Goal: Complete application form

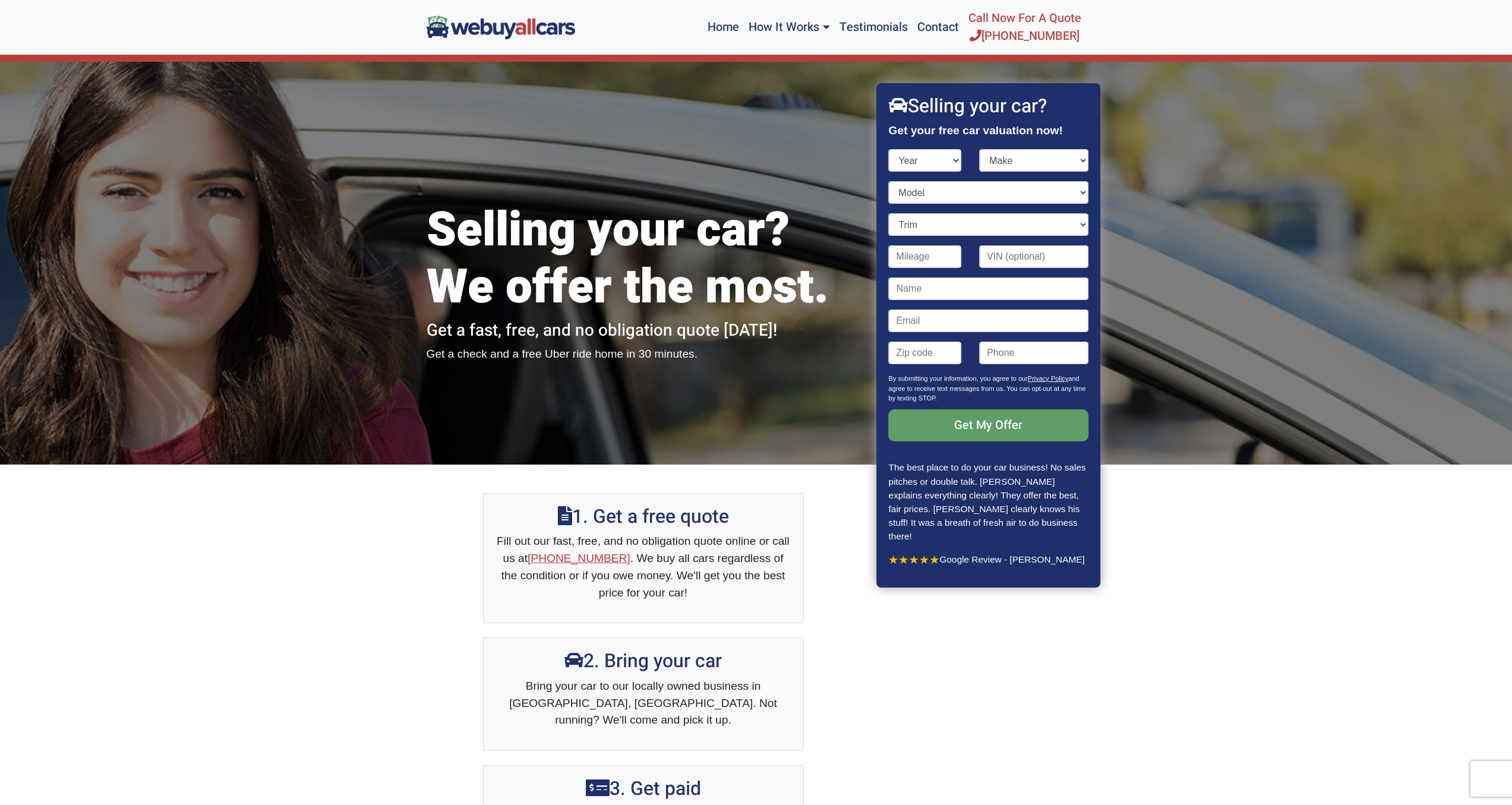
select select "2004"
click at [1017, 162] on select "Make" at bounding box center [1034, 160] width 110 height 22
select select "Hyundai"
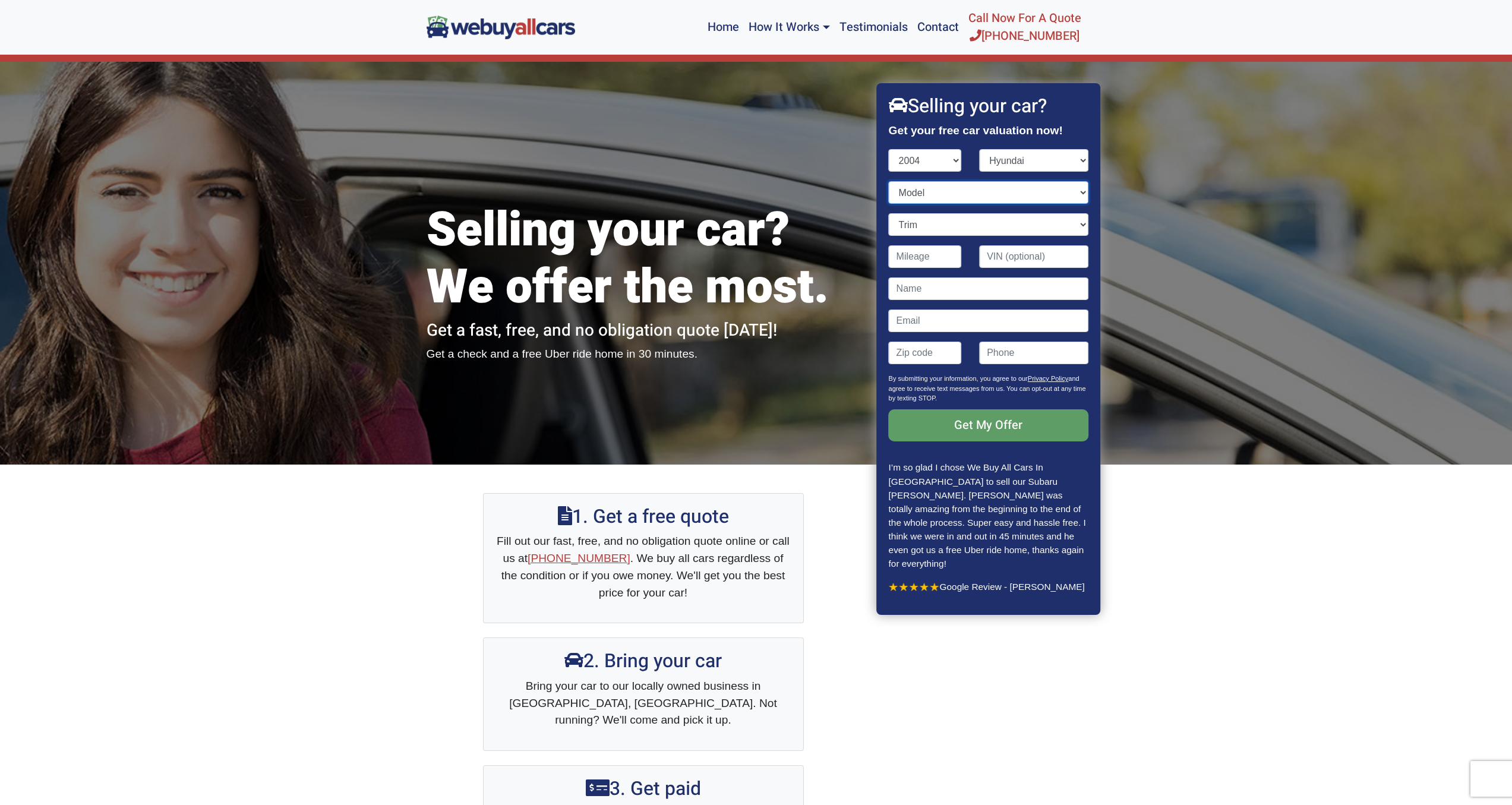
click at [924, 193] on select "Model" at bounding box center [988, 192] width 200 height 22
click at [922, 194] on select "Model Accent Elantra Santa Fe [MEDICAL_DATA] Tiburon XG350" at bounding box center [988, 192] width 200 height 22
click at [922, 192] on select "Model Accent Elantra Santa Fe [MEDICAL_DATA] Tiburon XG350" at bounding box center [988, 192] width 200 height 22
select select "[MEDICAL_DATA]"
click at [927, 228] on select "Trim" at bounding box center [988, 224] width 200 height 22
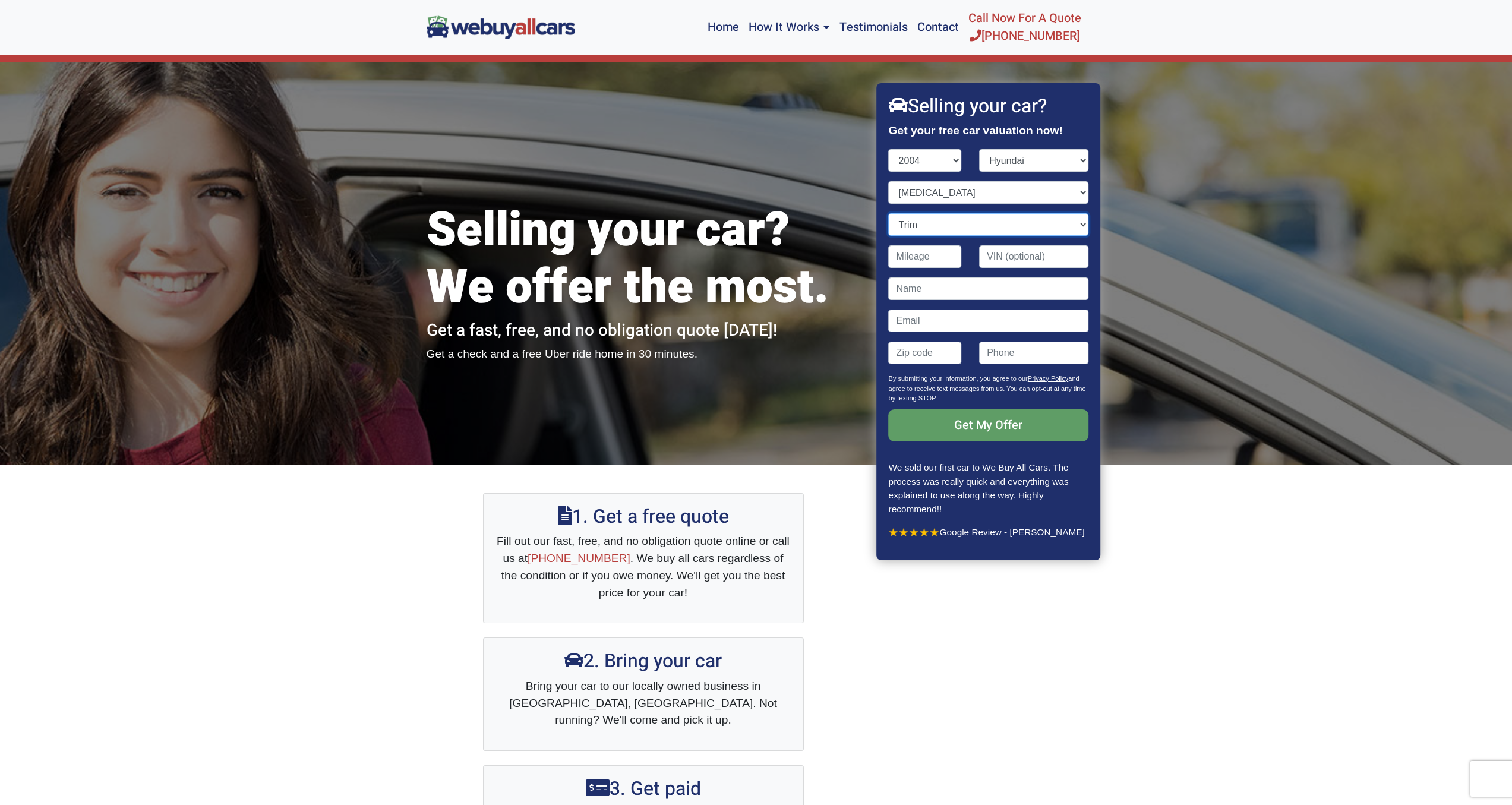
click at [923, 223] on select "Trim 4dr Sedan (2.4L 4cyl) GLS 4dr Sedan (2.7L 6cyl) LX 4dr Sedan (2.7L 6cyl) V…" at bounding box center [988, 224] width 200 height 22
select select "GLS 4dr Sedan (2.7L 6cyl)"
click at [932, 264] on input "Contact form" at bounding box center [925, 256] width 73 height 22
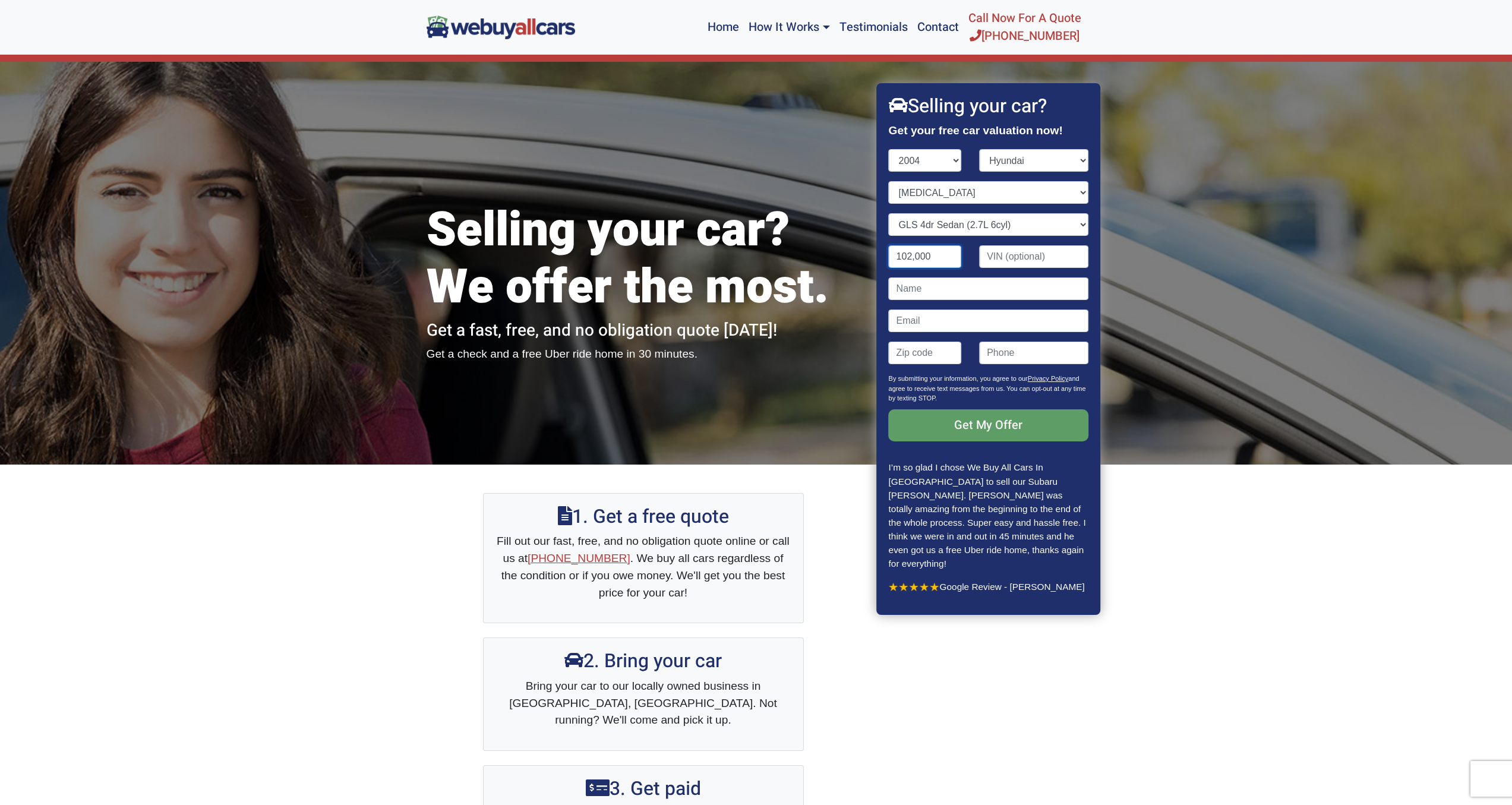
type input "102,000"
click at [1065, 262] on input "Contact form" at bounding box center [1034, 256] width 110 height 22
click at [1059, 256] on input "Contact form" at bounding box center [1034, 256] width 110 height 22
click at [1045, 254] on input "Contact form" at bounding box center [1034, 256] width 110 height 22
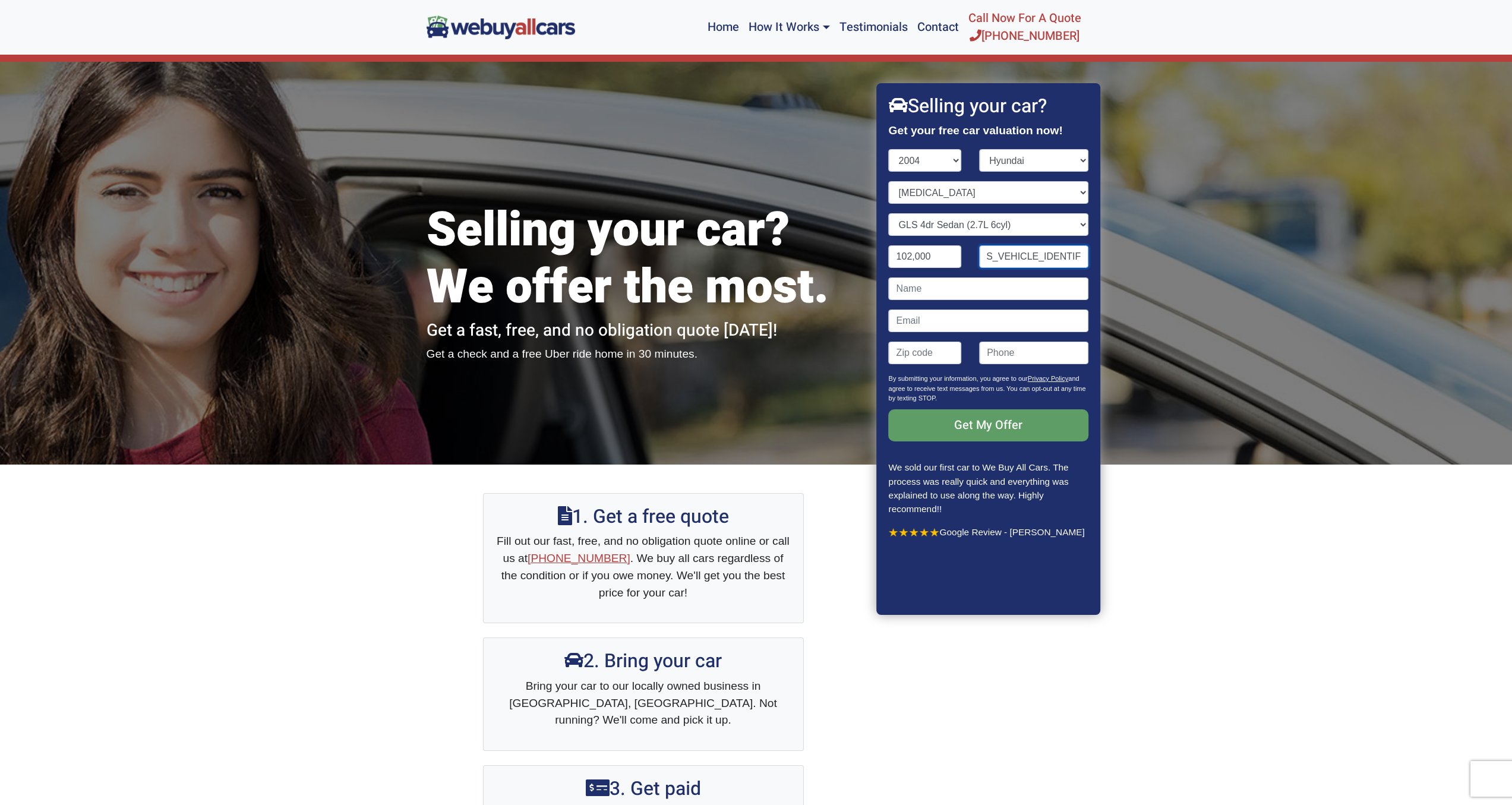
type input "[US_VEHICLE_IDENTIFICATION_NUMBER]"
click at [925, 289] on input "Contact form" at bounding box center [988, 288] width 200 height 22
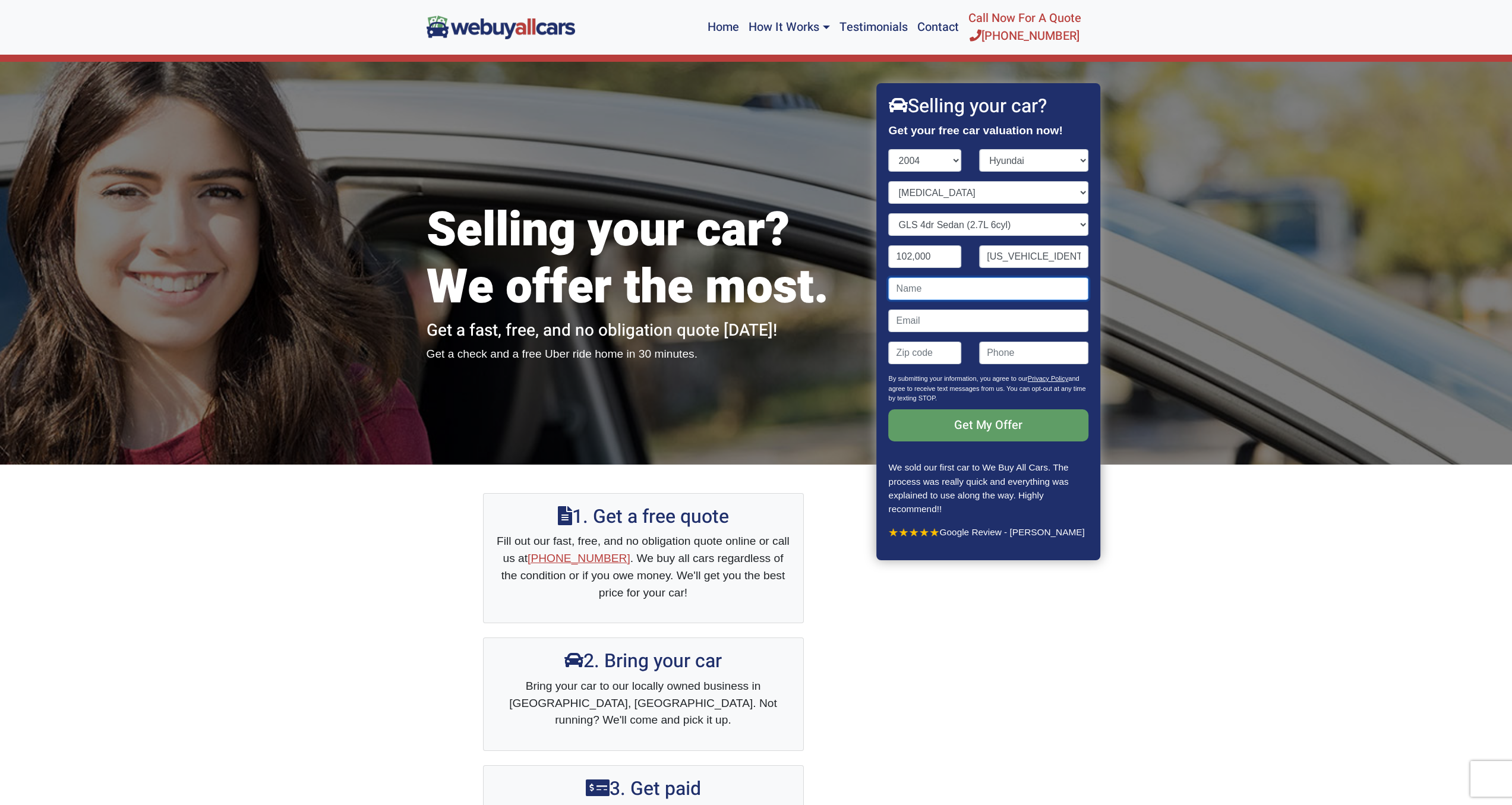
type input "[PERSON_NAME]"
type input "[EMAIL_ADDRESS][DOMAIN_NAME]"
type input "08081"
type input "6096854533"
click at [996, 428] on input "Get My Offer" at bounding box center [988, 425] width 200 height 32
